Goal: Navigation & Orientation: Find specific page/section

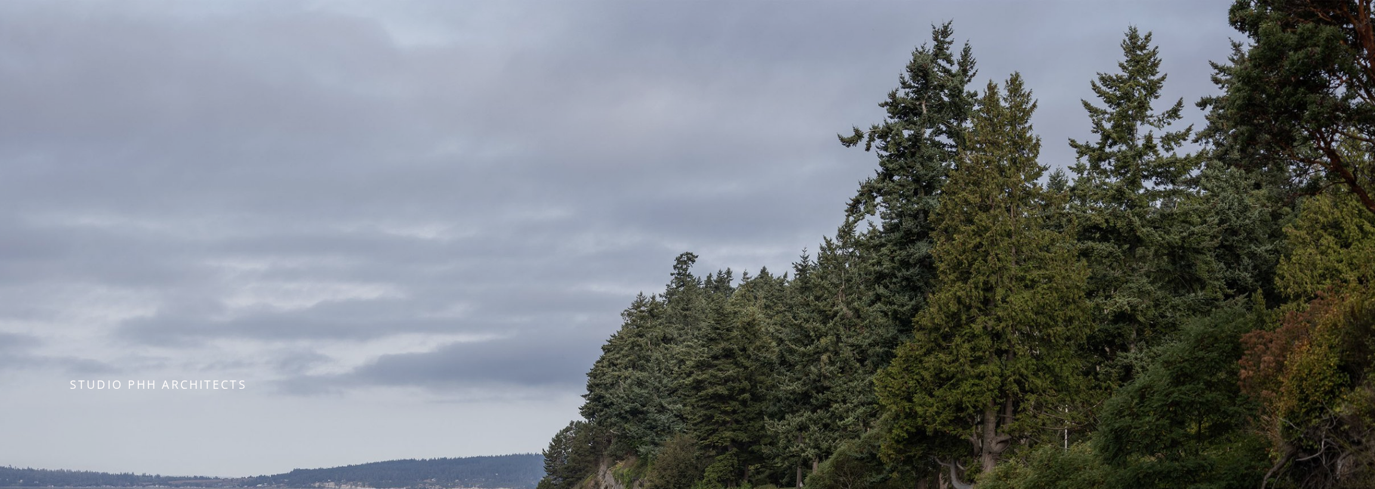
click at [170, 387] on span "STUDIO PHH ARCHITECTS" at bounding box center [158, 385] width 177 height 16
drag, startPoint x: 667, startPoint y: 407, endPoint x: 679, endPoint y: -72, distance: 479.5
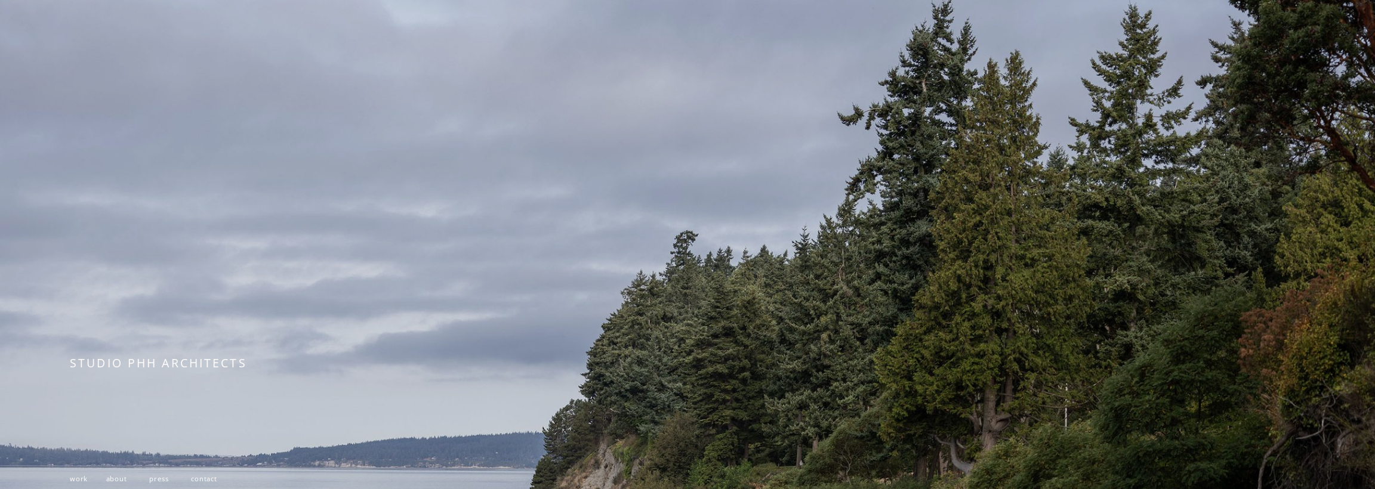
scroll to position [358, 0]
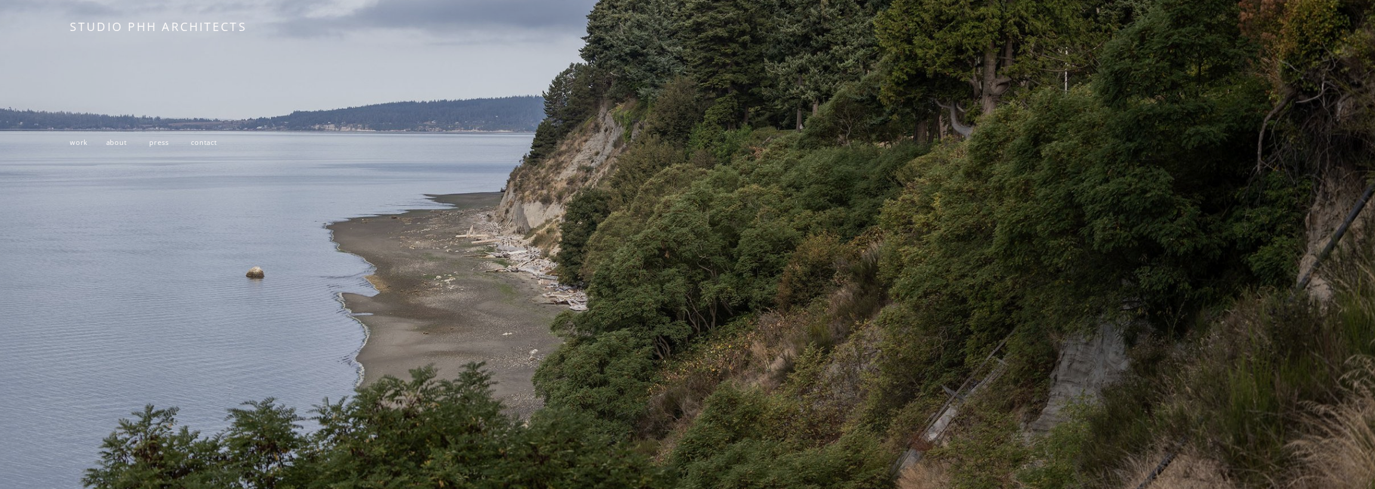
click at [73, 144] on span "work" at bounding box center [79, 142] width 18 height 9
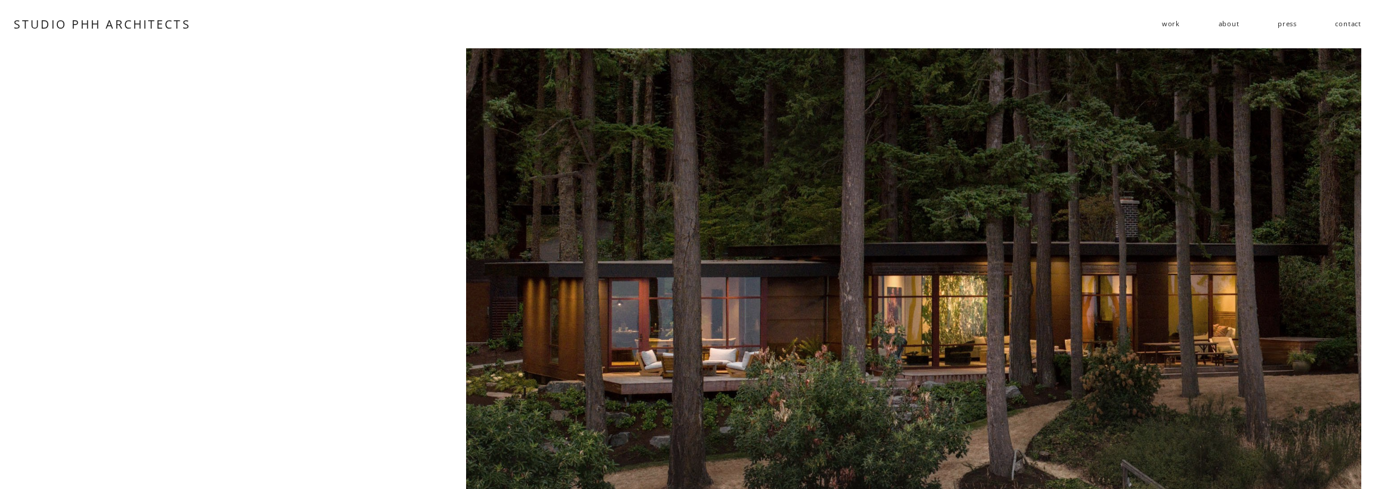
drag, startPoint x: 395, startPoint y: 343, endPoint x: 422, endPoint y: 36, distance: 308.6
drag, startPoint x: 627, startPoint y: 101, endPoint x: 656, endPoint y: -72, distance: 176.2
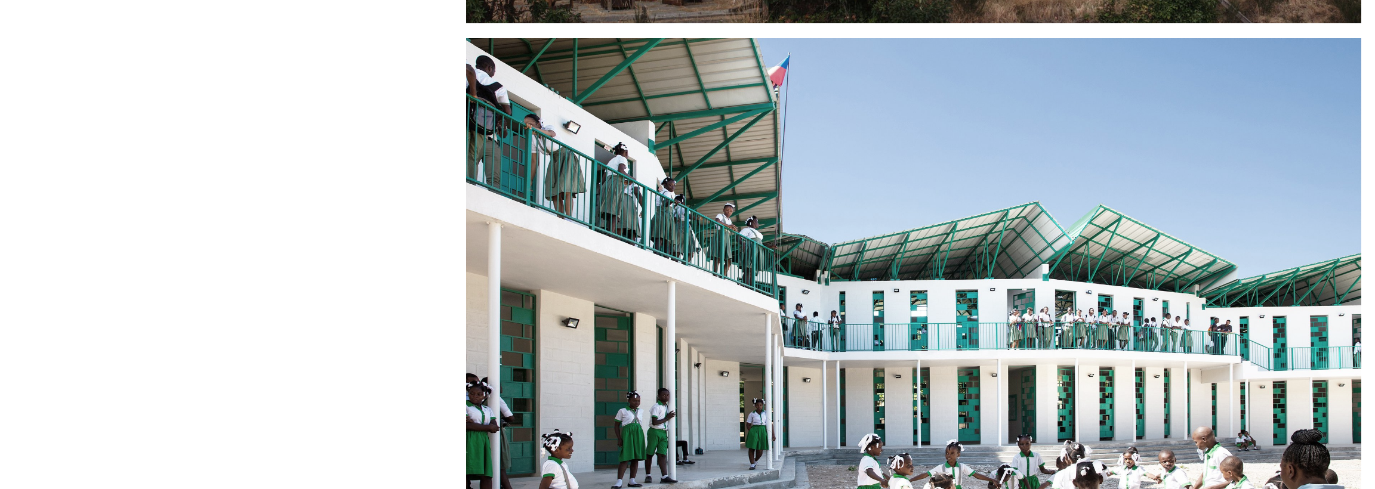
scroll to position [836, 0]
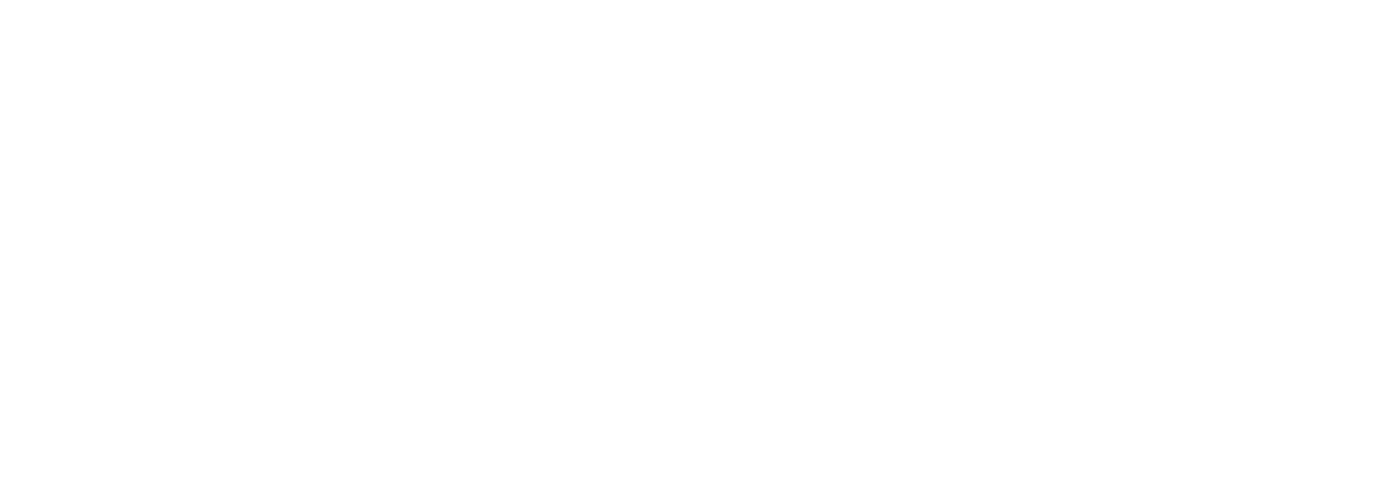
scroll to position [4476, 0]
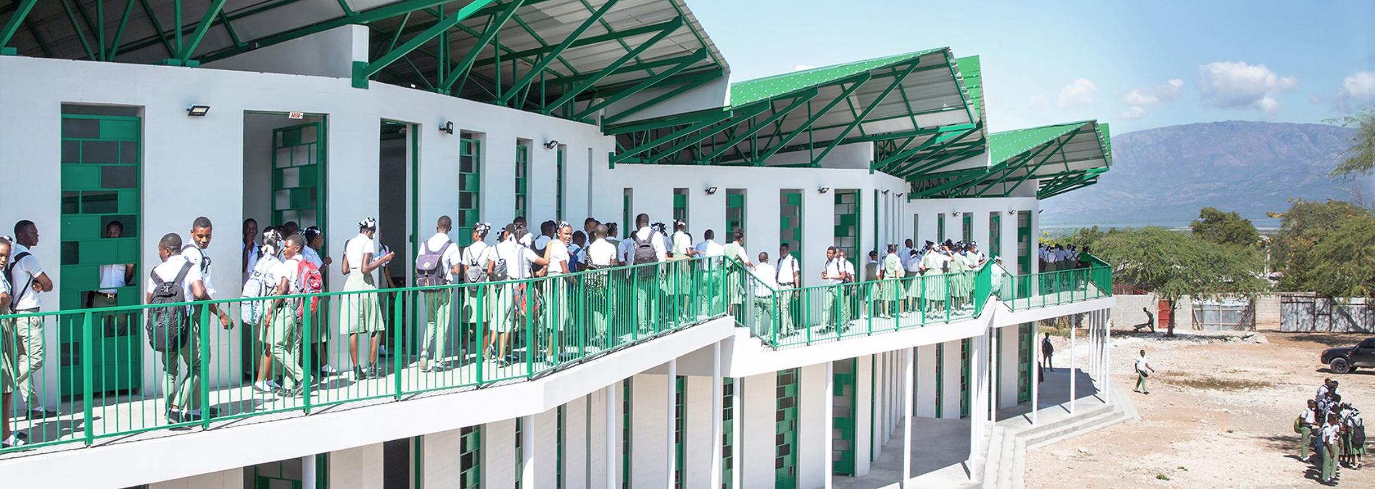
drag, startPoint x: 803, startPoint y: 185, endPoint x: 802, endPoint y: 191, distance: 6.0
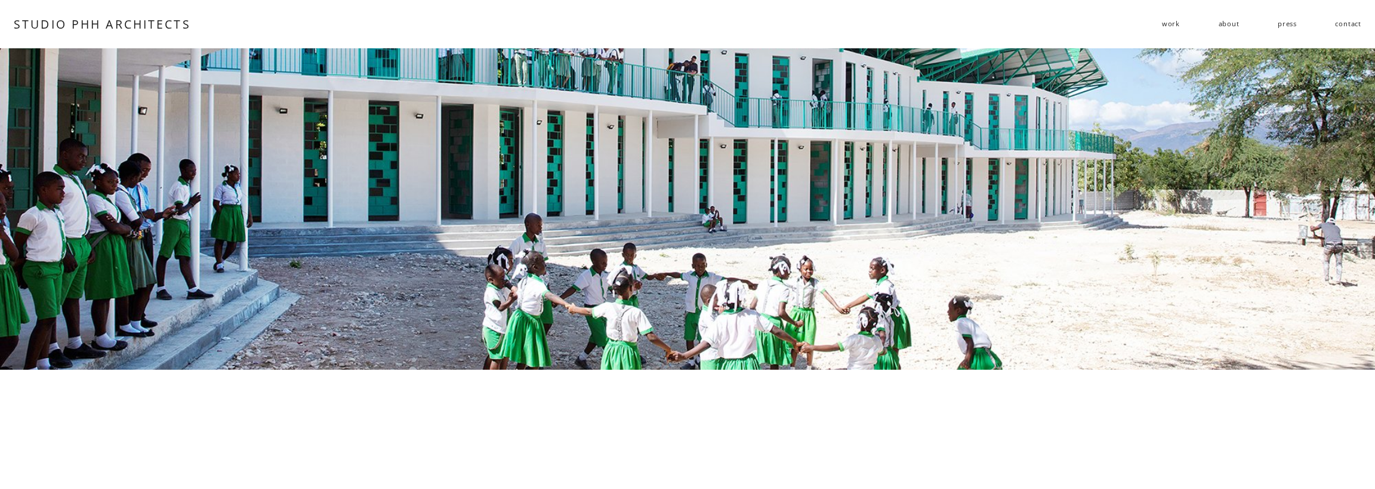
scroll to position [0, 0]
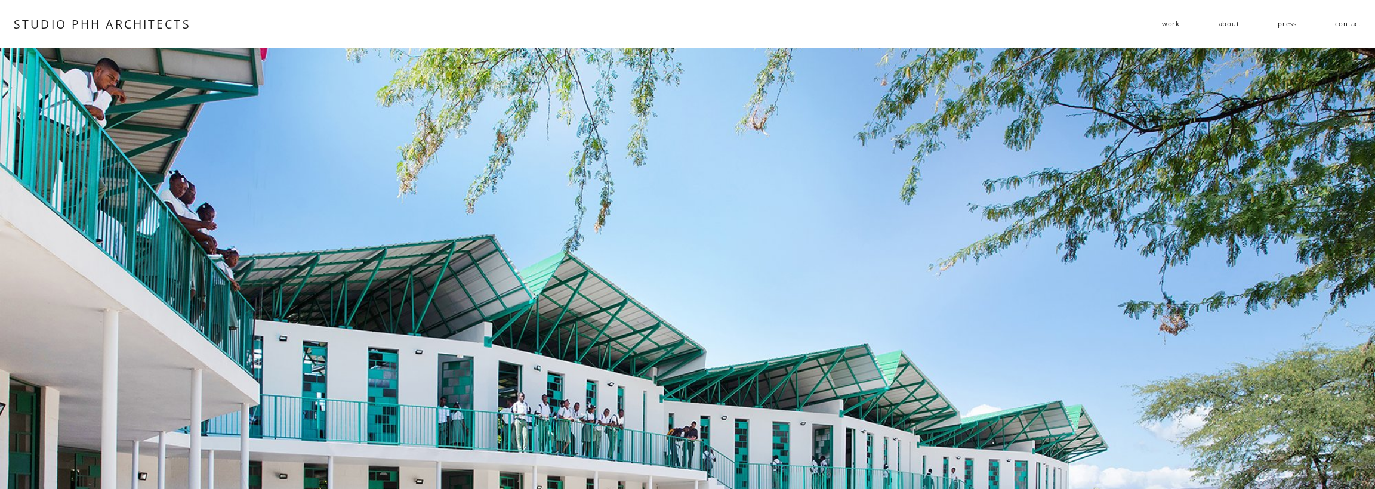
drag, startPoint x: 968, startPoint y: 289, endPoint x: 1048, endPoint y: 103, distance: 202.7
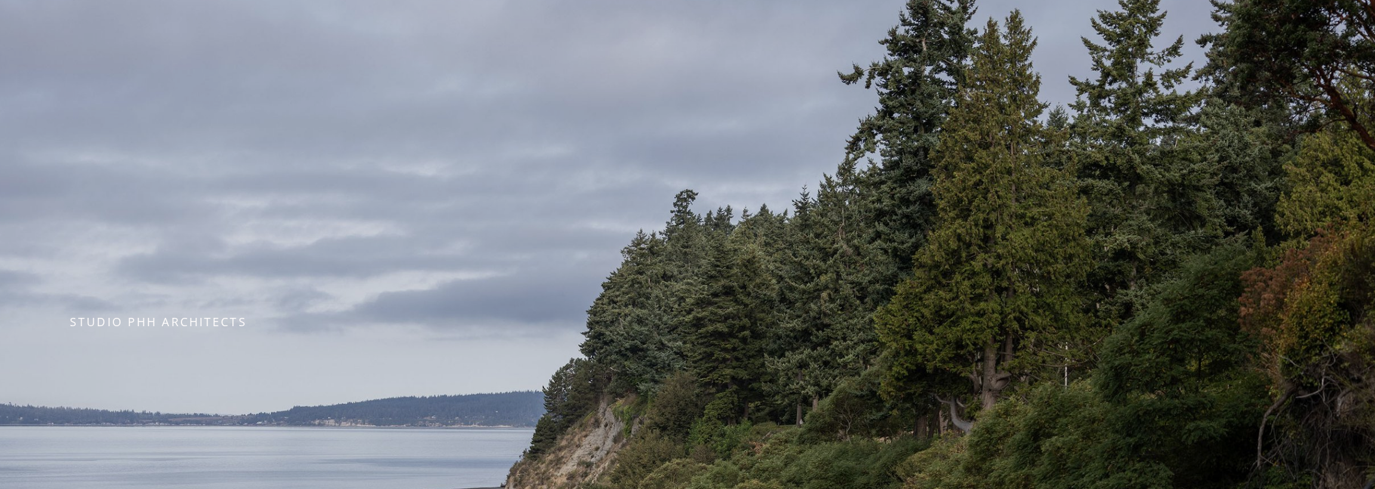
scroll to position [358, 0]
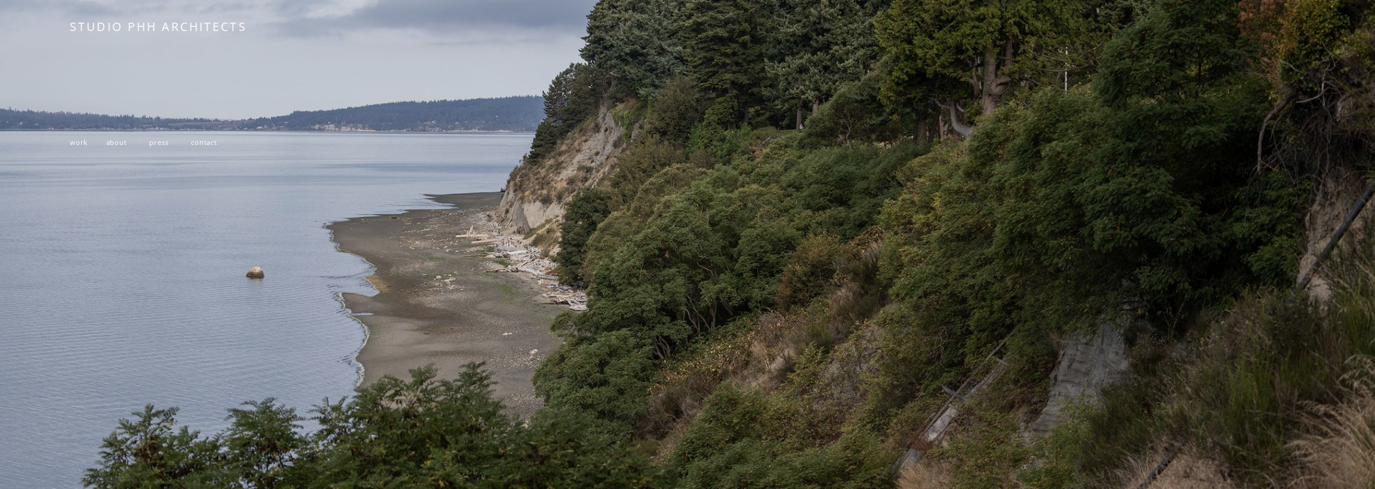
click at [79, 146] on span "work" at bounding box center [79, 142] width 18 height 9
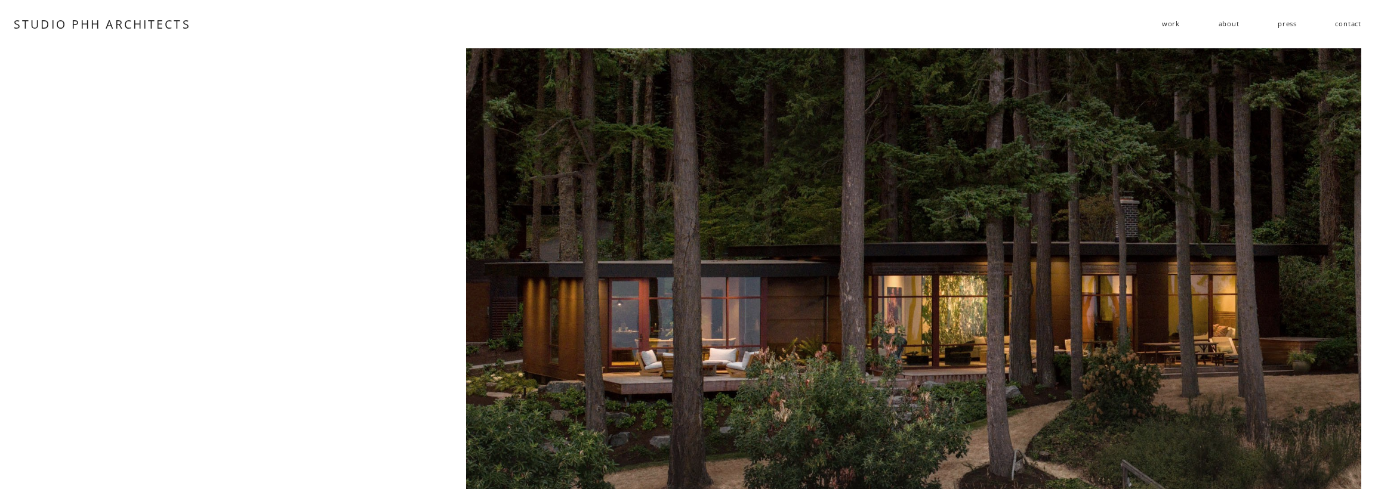
drag, startPoint x: 405, startPoint y: 257, endPoint x: 409, endPoint y: -44, distance: 300.3
